Goal: Entertainment & Leisure: Consume media (video, audio)

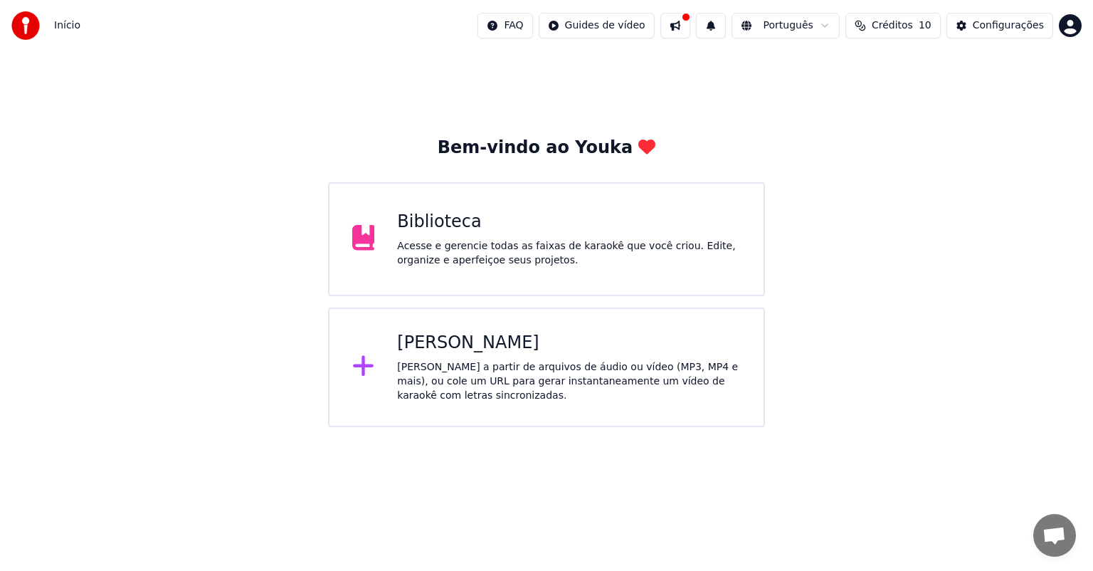
click at [526, 247] on div "Acesse e gerencie todas as faixas de karaokê que você criou. Edite, organize e …" at bounding box center [569, 253] width 344 height 28
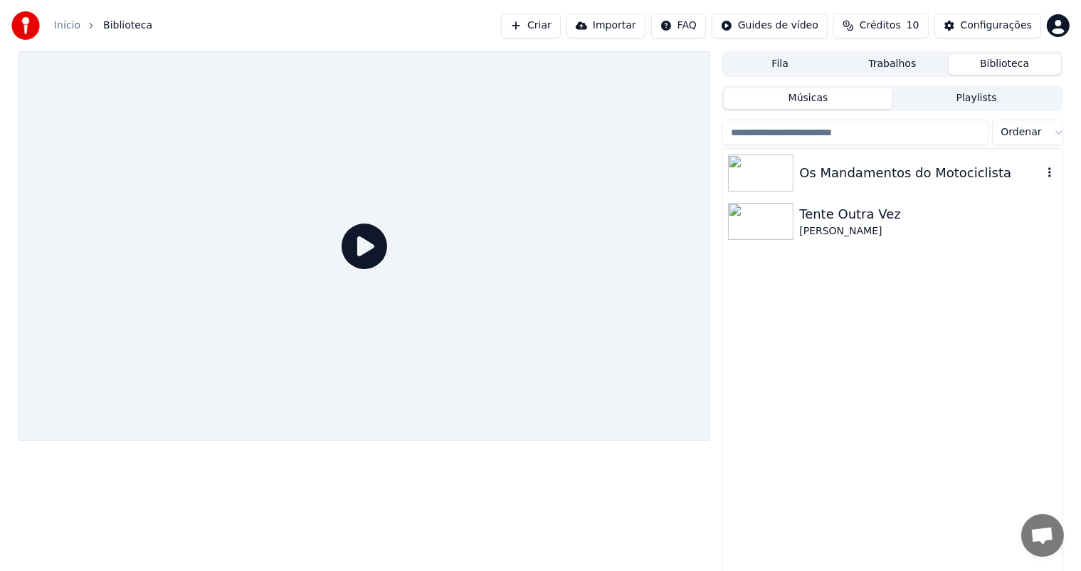
click at [840, 173] on div "Os Mandamentos do Motociclista" at bounding box center [920, 173] width 243 height 20
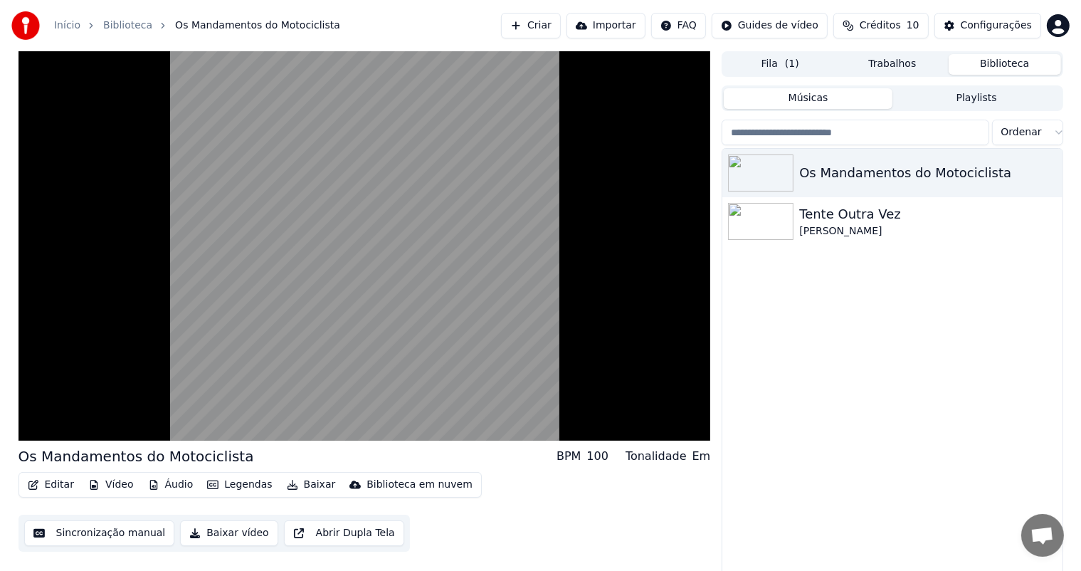
click at [762, 394] on div "Os Mandamentos do Motociclista Tente Outra Vez [PERSON_NAME]" at bounding box center [891, 362] width 339 height 427
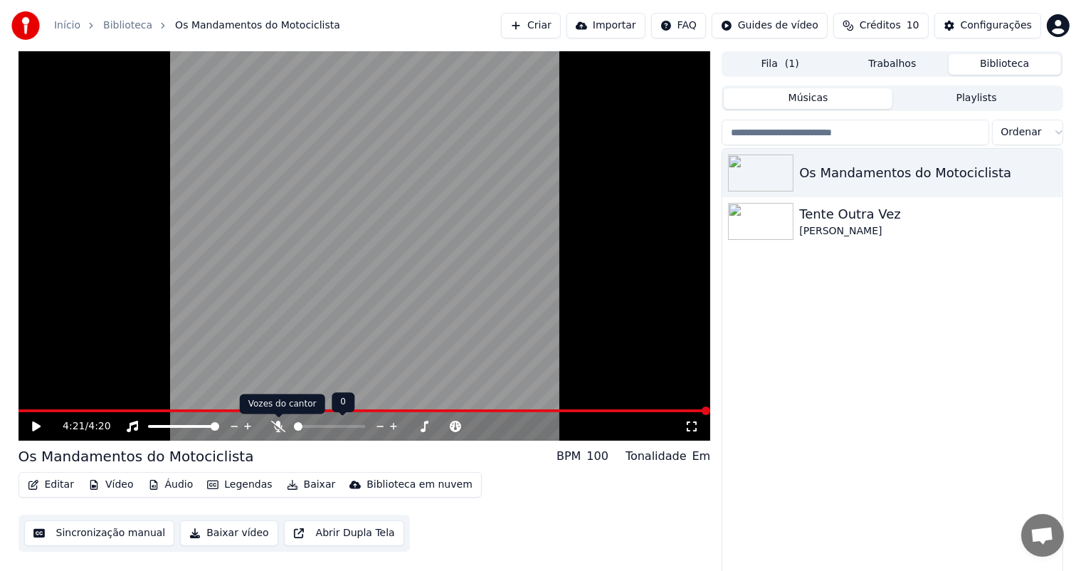
click at [279, 429] on icon at bounding box center [278, 425] width 14 height 11
click at [36, 428] on icon at bounding box center [36, 426] width 9 height 10
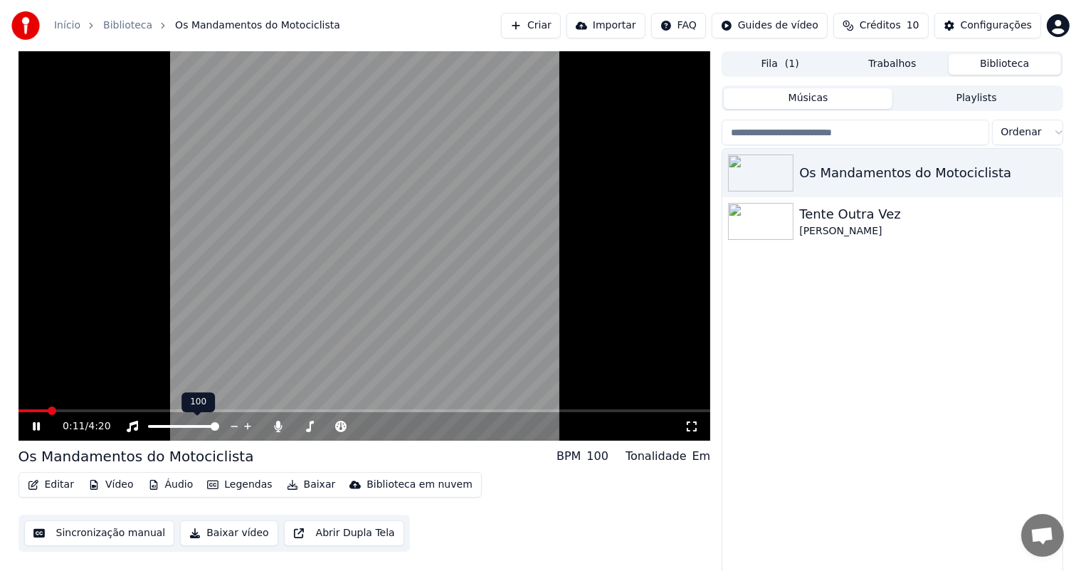
click at [219, 427] on span at bounding box center [215, 426] width 9 height 9
click at [317, 427] on span at bounding box center [305, 426] width 23 height 3
click at [379, 427] on span at bounding box center [367, 426] width 23 height 3
click at [392, 428] on span at bounding box center [392, 426] width 9 height 9
click at [310, 430] on span at bounding box center [313, 426] width 9 height 9
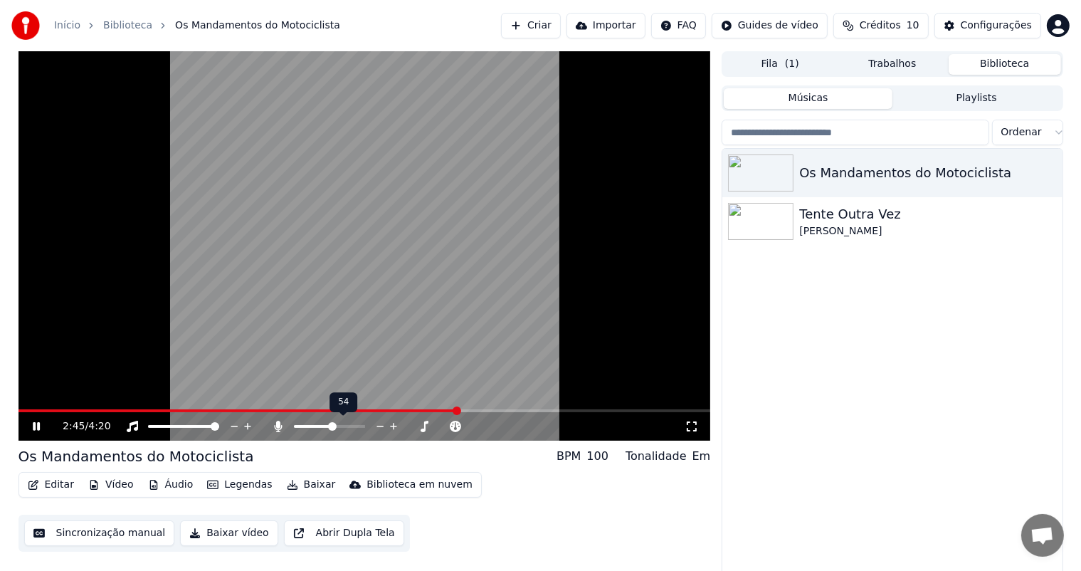
click at [332, 428] on span at bounding box center [329, 426] width 71 height 3
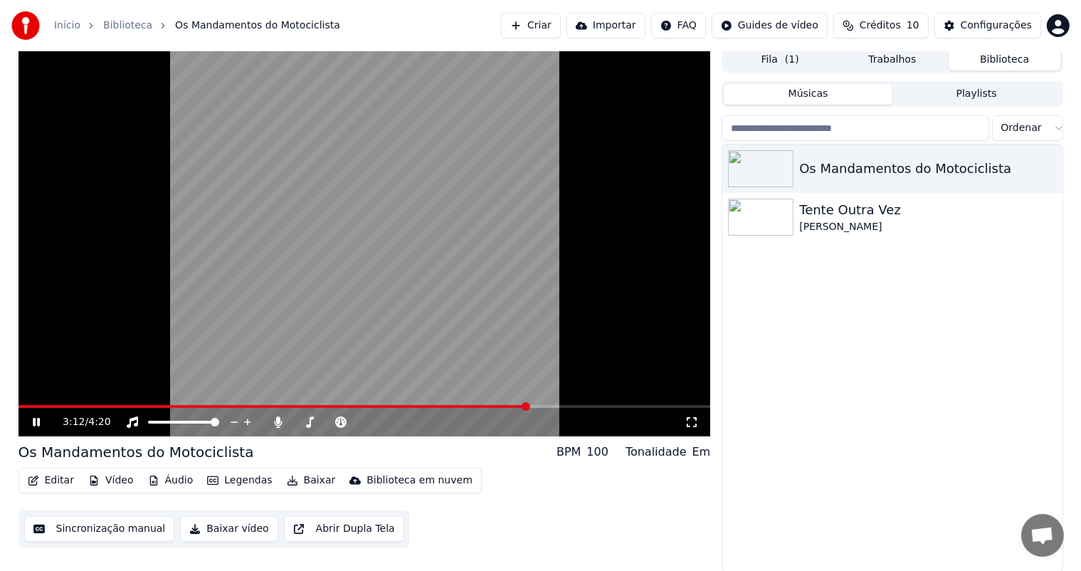
scroll to position [6, 0]
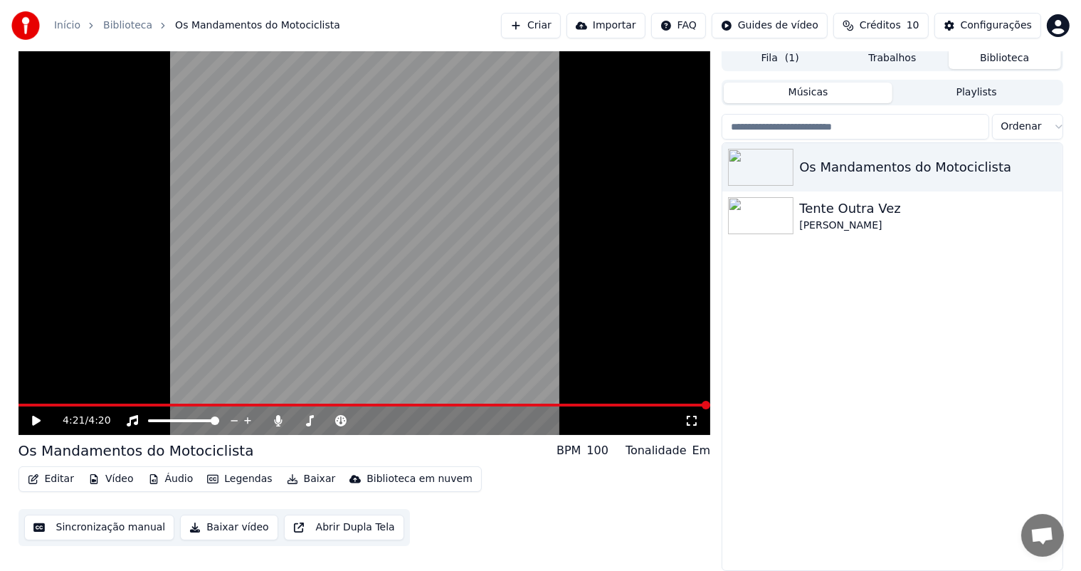
click at [659, 494] on div "Editar Vídeo Áudio Legendas Baixar Biblioteca em nuvem Sincronização manual Bai…" at bounding box center [364, 506] width 692 height 80
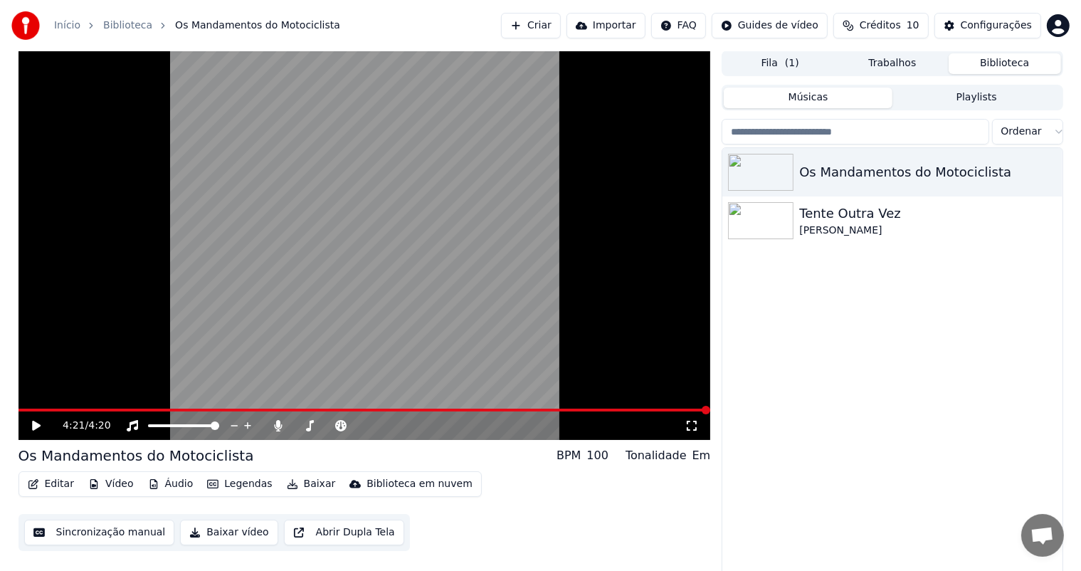
scroll to position [0, 0]
click at [902, 60] on button "Trabalhos" at bounding box center [892, 64] width 112 height 21
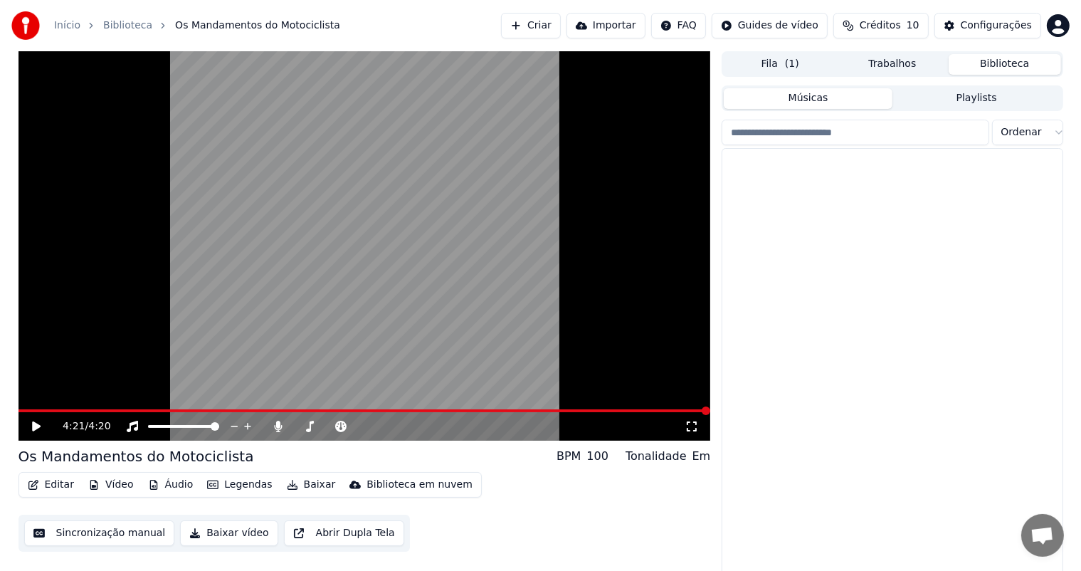
click at [995, 68] on button "Biblioteca" at bounding box center [1004, 64] width 112 height 21
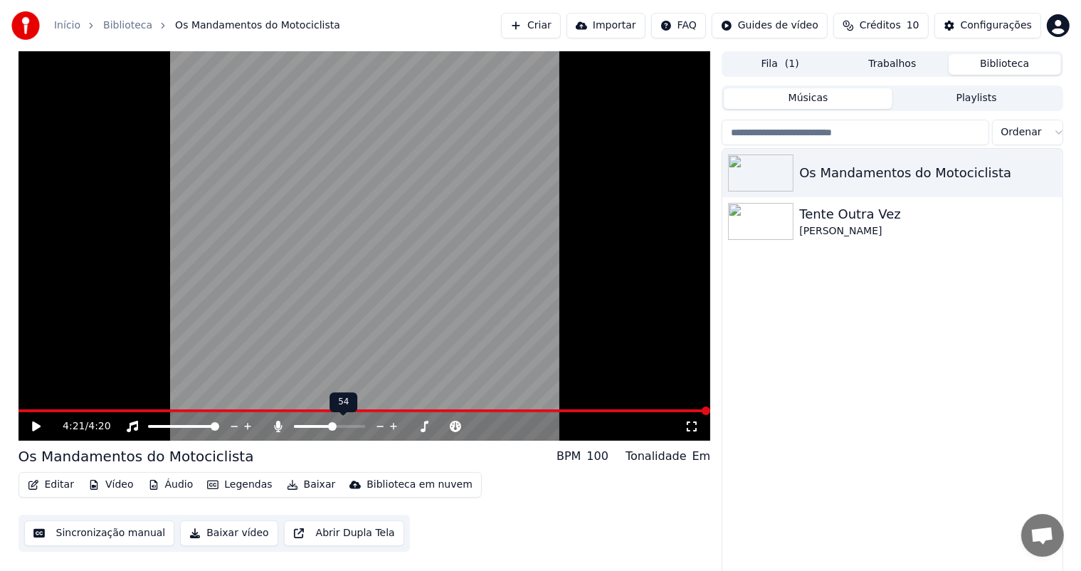
click at [326, 427] on span at bounding box center [313, 426] width 38 height 3
click at [322, 430] on span at bounding box center [326, 426] width 9 height 9
drag, startPoint x: 320, startPoint y: 432, endPoint x: 309, endPoint y: 433, distance: 10.7
click at [316, 427] on span at bounding box center [305, 426] width 23 height 3
click at [383, 429] on span at bounding box center [381, 426] width 9 height 9
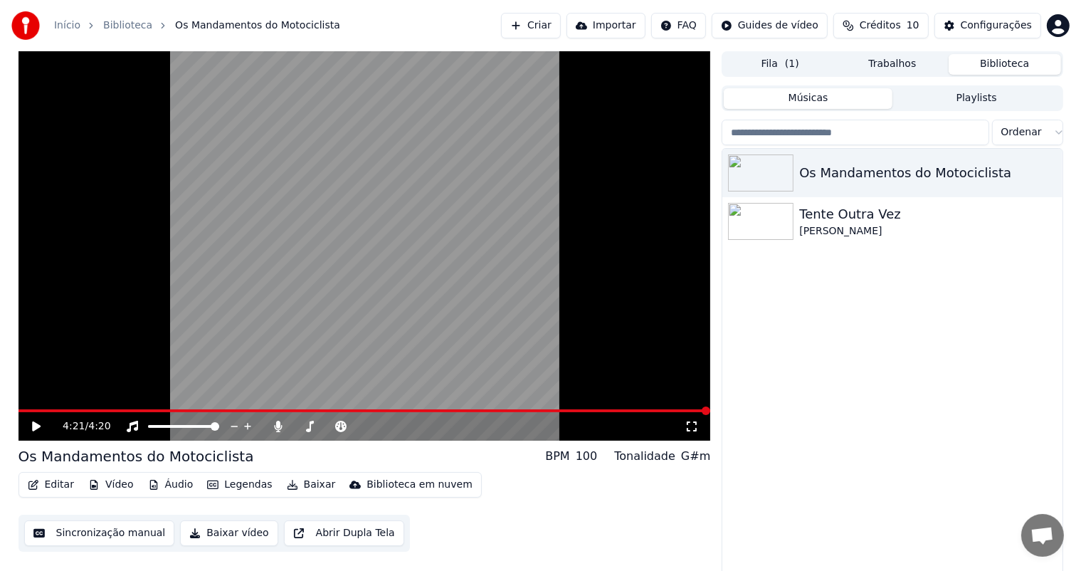
click at [39, 429] on icon at bounding box center [46, 425] width 33 height 11
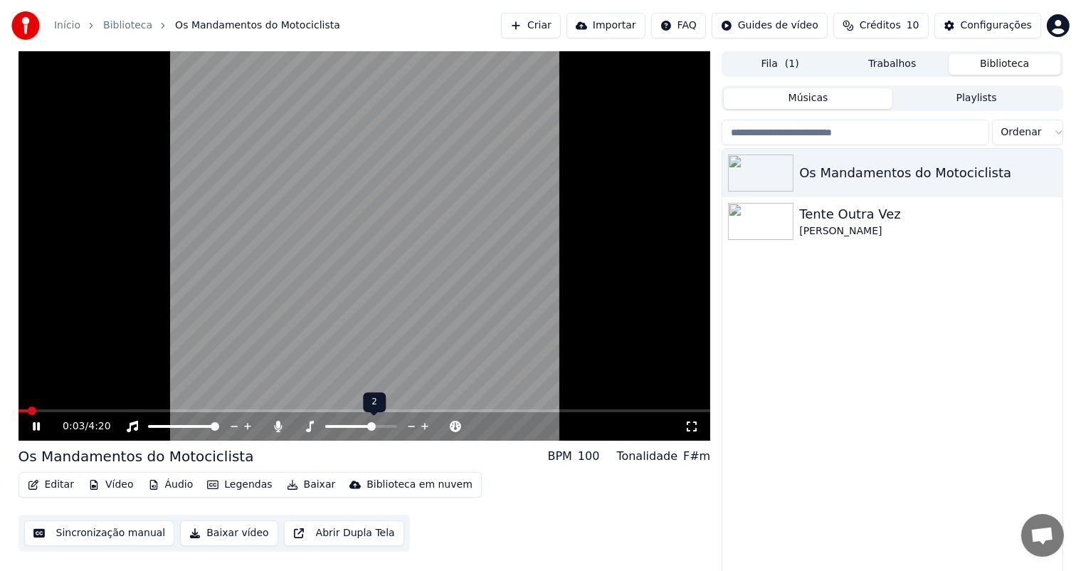
click at [370, 429] on span at bounding box center [371, 426] width 9 height 9
click at [367, 425] on span at bounding box center [371, 426] width 9 height 9
click at [364, 428] on span at bounding box center [365, 426] width 9 height 9
click at [486, 265] on video at bounding box center [364, 245] width 692 height 389
click at [438, 249] on video at bounding box center [364, 245] width 692 height 389
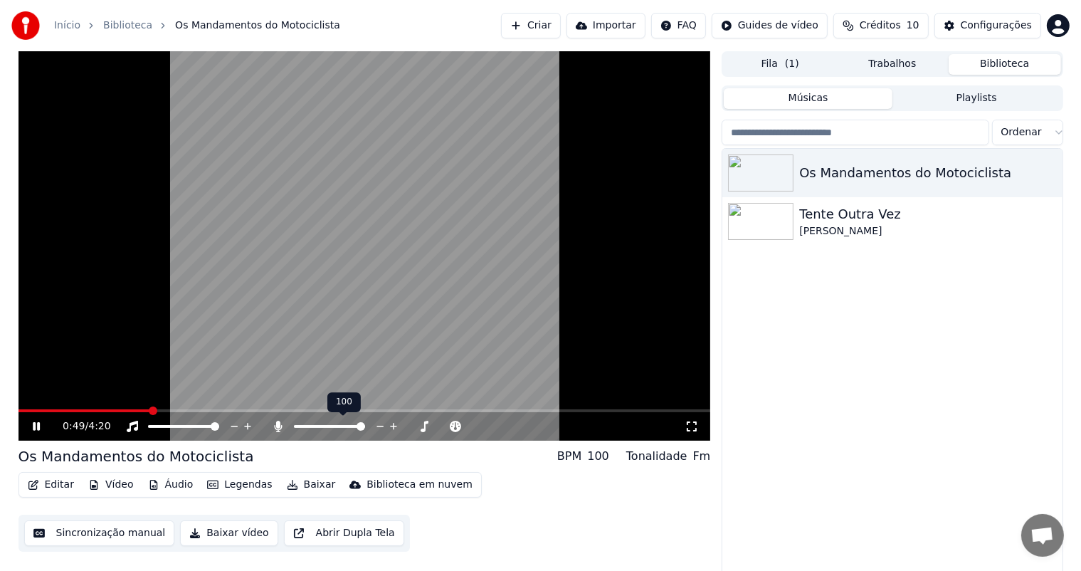
click at [365, 425] on span at bounding box center [329, 426] width 71 height 3
click at [400, 425] on span at bounding box center [399, 426] width 9 height 9
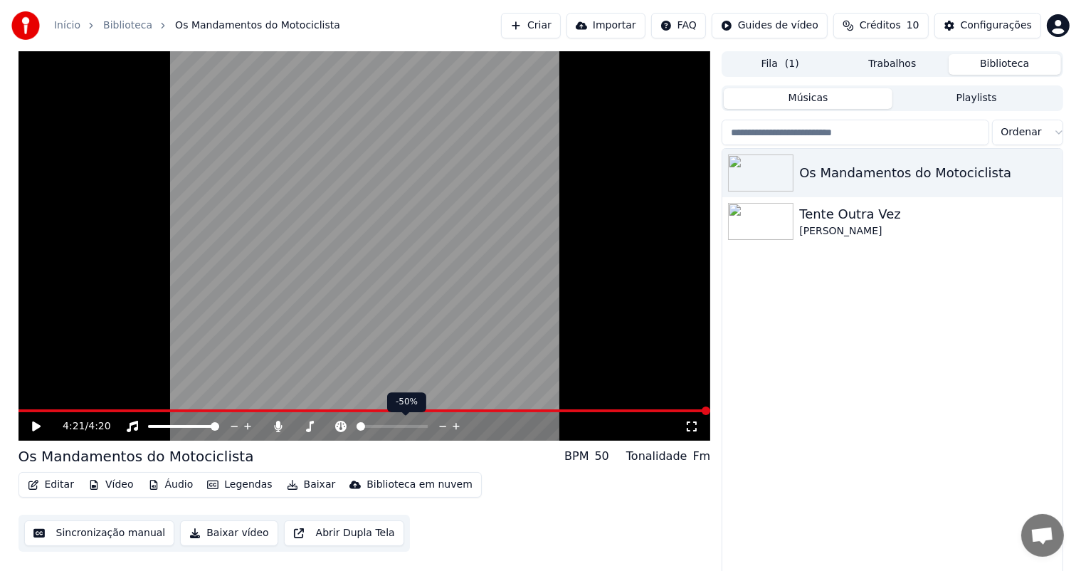
click at [356, 430] on span at bounding box center [360, 426] width 9 height 9
click at [30, 425] on icon at bounding box center [46, 425] width 33 height 11
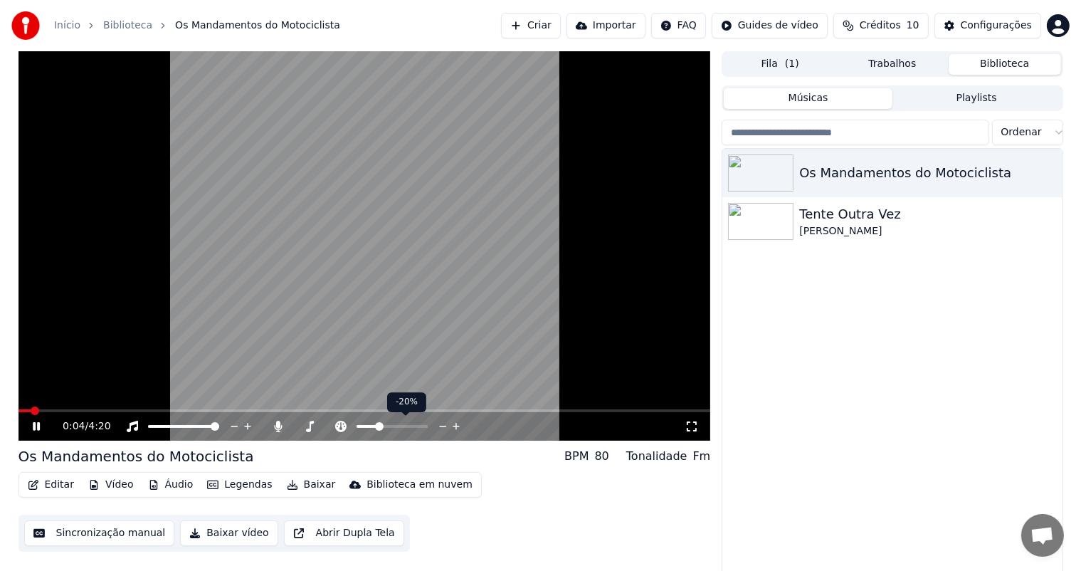
click at [378, 430] on span at bounding box center [379, 426] width 9 height 9
click at [361, 425] on span at bounding box center [365, 426] width 9 height 9
click at [361, 429] on span at bounding box center [360, 426] width 9 height 9
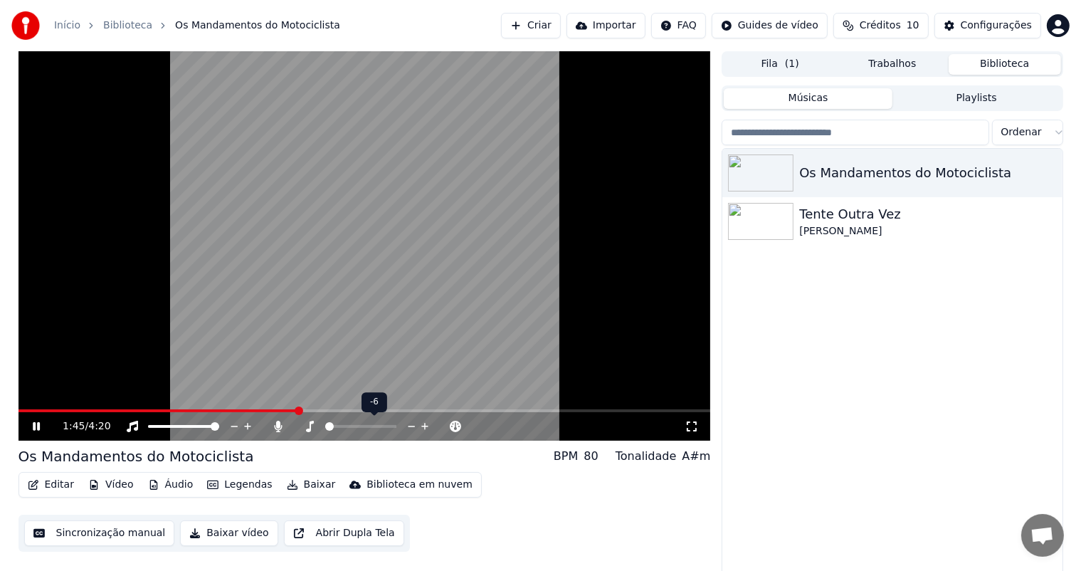
click at [325, 428] on span at bounding box center [325, 426] width 0 height 3
click at [336, 424] on span at bounding box center [340, 426] width 9 height 9
click at [342, 430] on span at bounding box center [345, 426] width 9 height 9
click at [322, 307] on video at bounding box center [364, 245] width 692 height 389
